Goal: Transaction & Acquisition: Purchase product/service

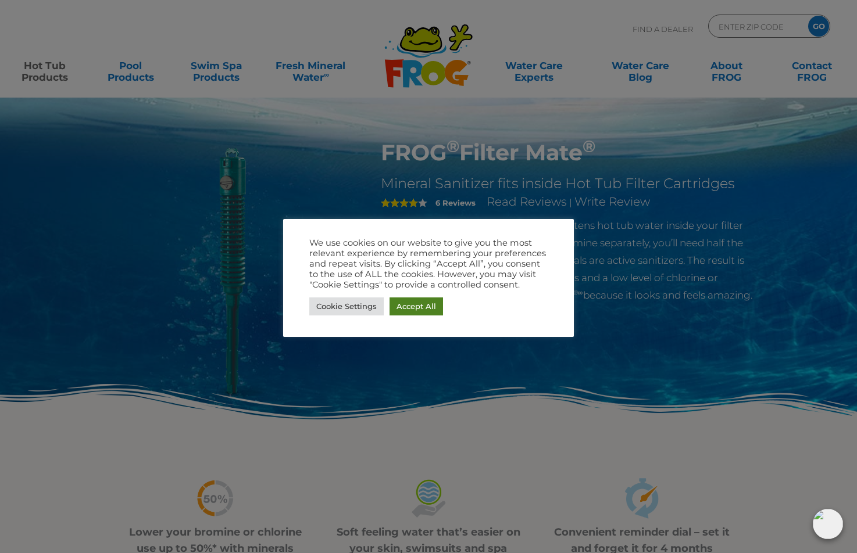
click at [416, 304] on link "Accept All" at bounding box center [415, 307] width 53 height 18
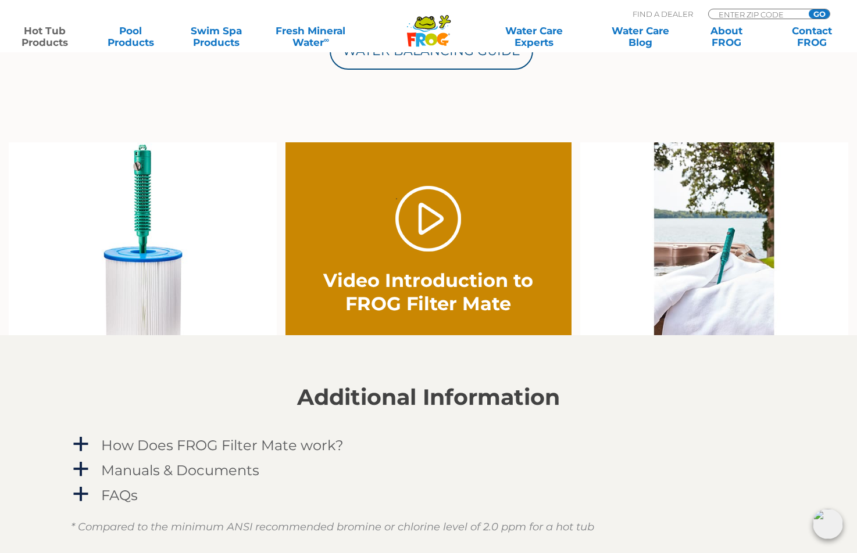
scroll to position [721, 0]
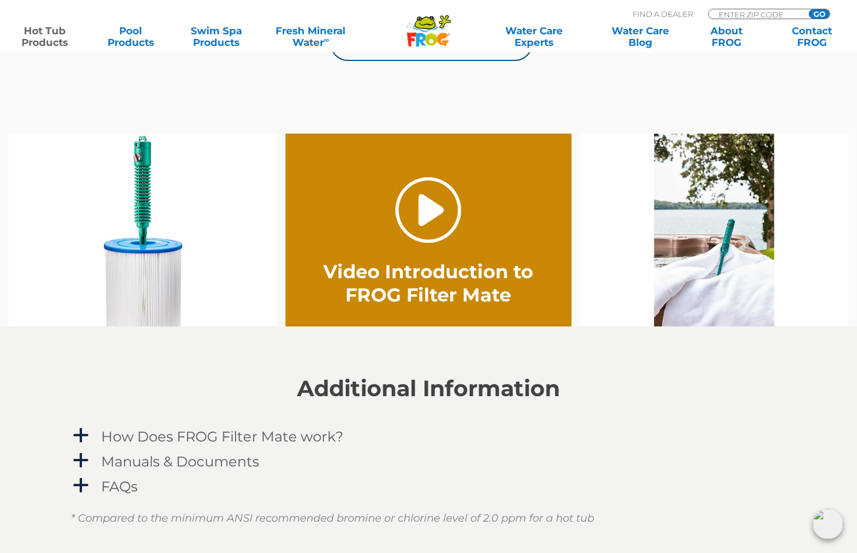
click at [425, 211] on link "." at bounding box center [428, 210] width 66 height 66
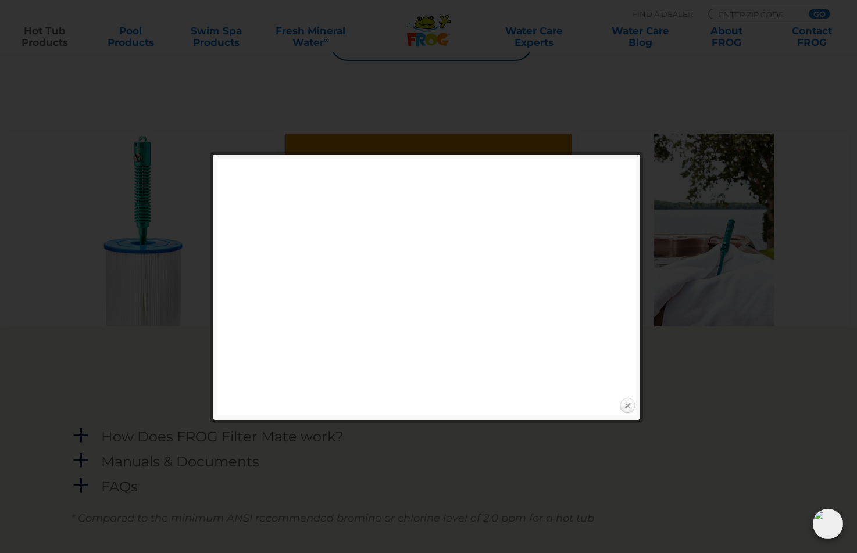
click at [627, 407] on link "Close" at bounding box center [626, 406] width 17 height 17
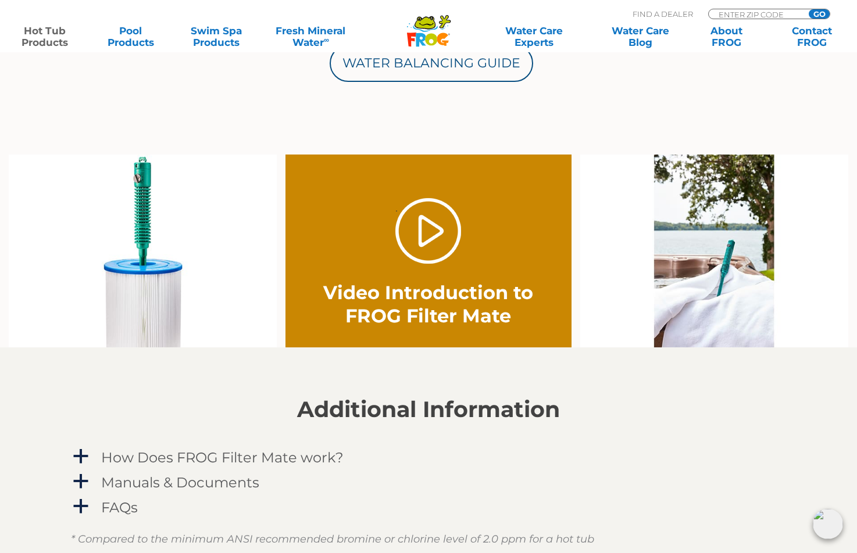
scroll to position [697, 0]
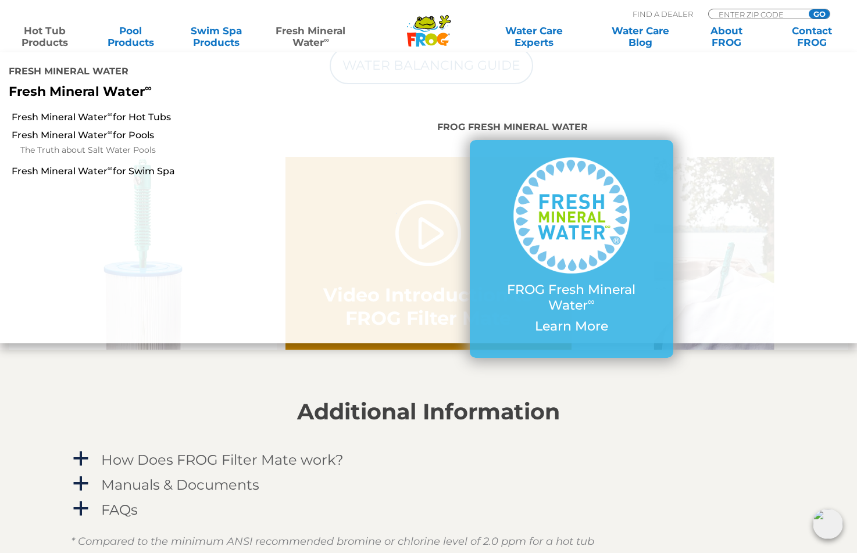
click at [305, 34] on link "Fresh Mineral Water ∞" at bounding box center [310, 36] width 83 height 23
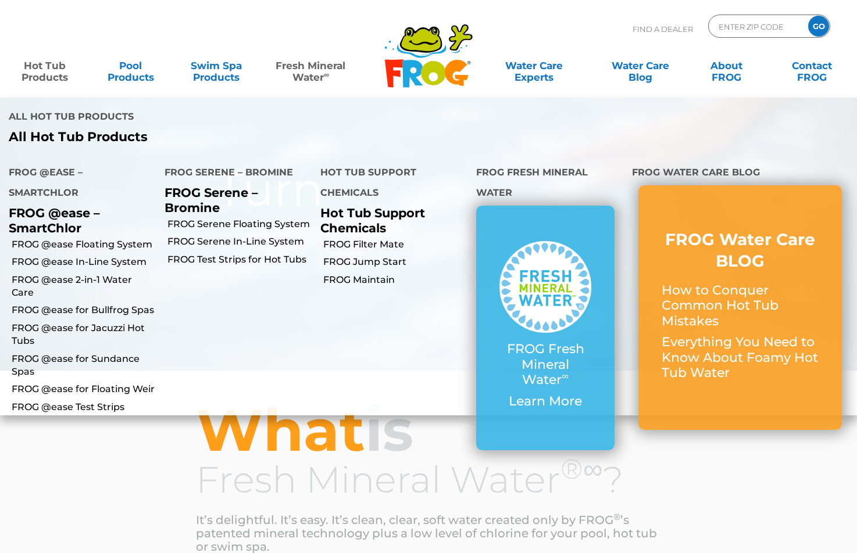
click at [54, 74] on link "Hot Tub Products" at bounding box center [45, 65] width 67 height 23
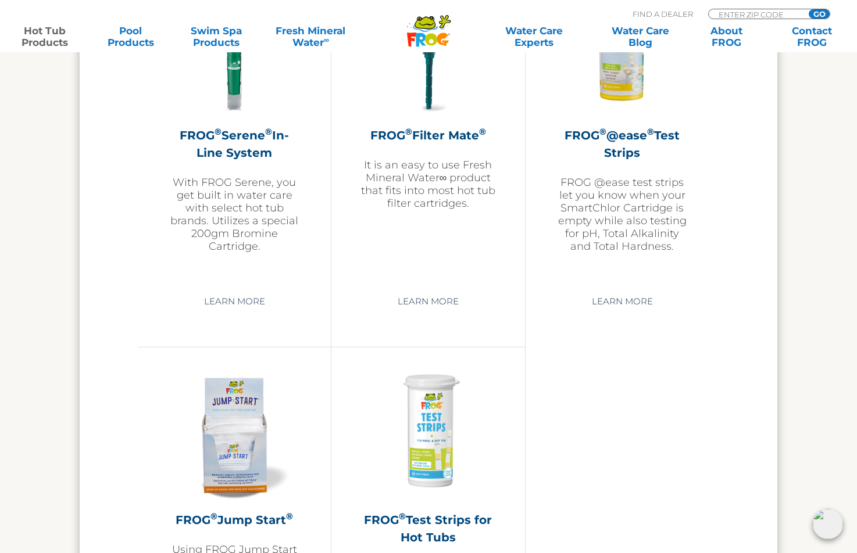
scroll to position [2551, 0]
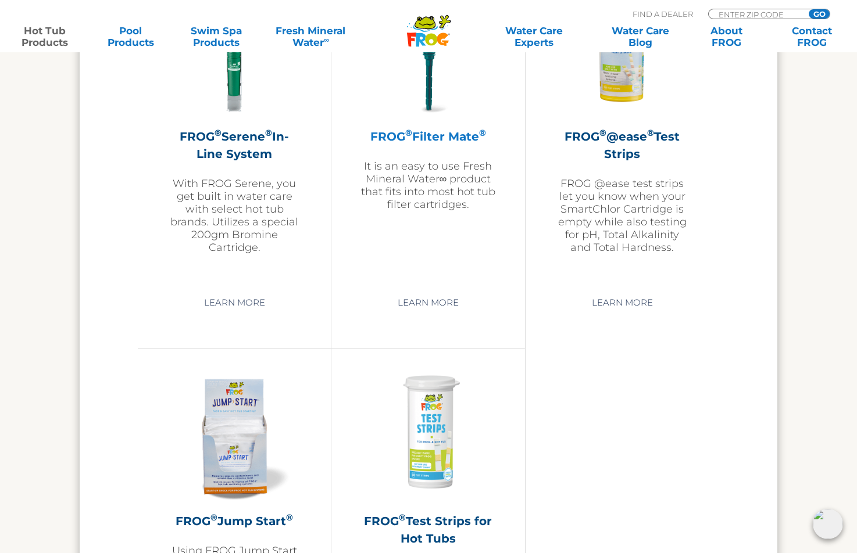
click at [434, 145] on h2 "FROG ® Filter Mate ®" at bounding box center [427, 136] width 135 height 17
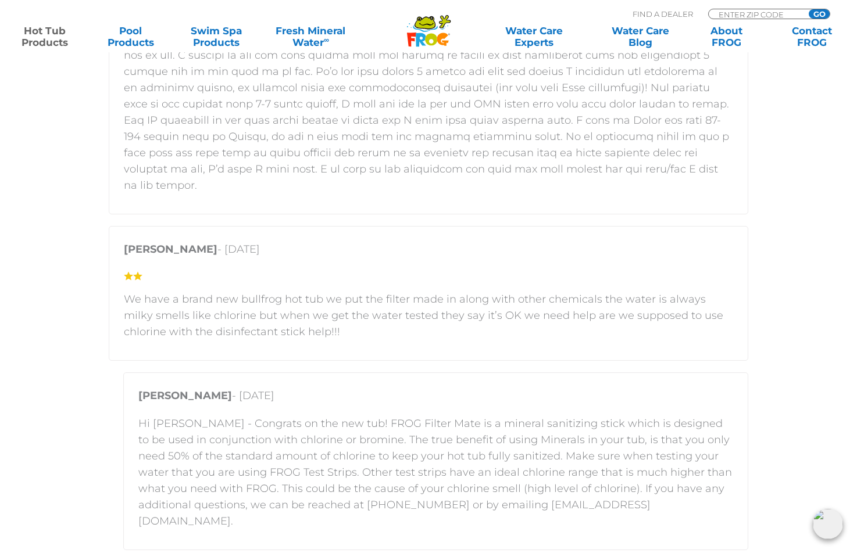
scroll to position [1556, 0]
